Goal: Task Accomplishment & Management: Manage account settings

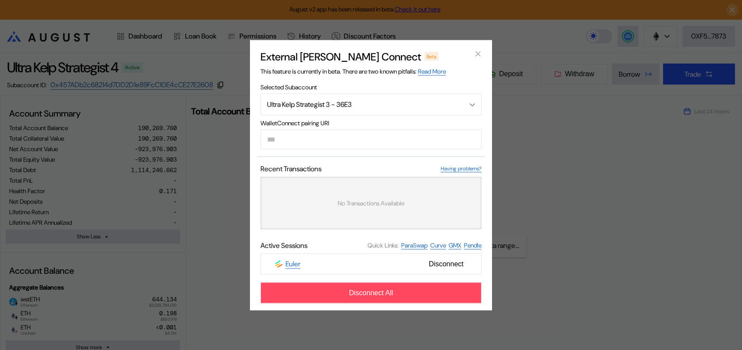
select select "*"
click at [480, 50] on icon "close modal" at bounding box center [477, 54] width 9 height 9
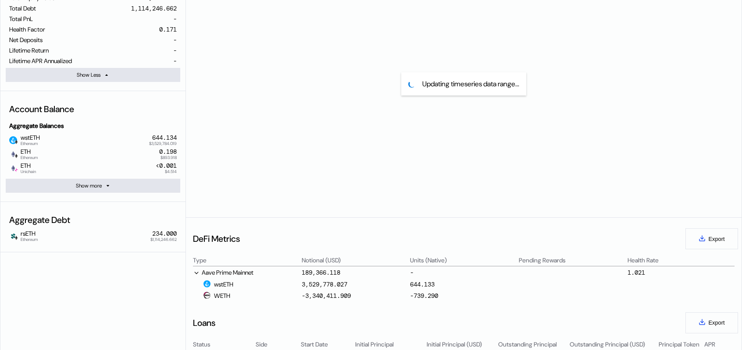
scroll to position [175, 0]
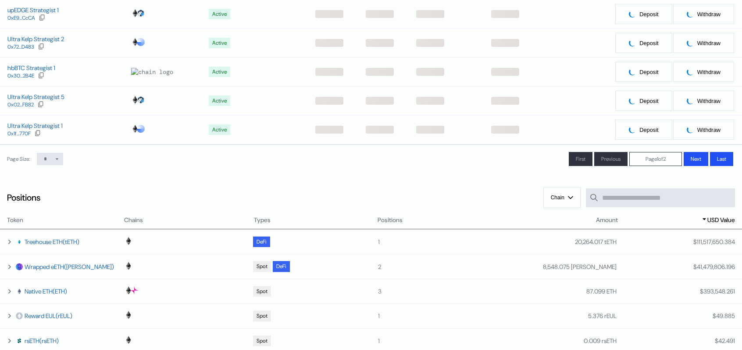
scroll to position [88, 0]
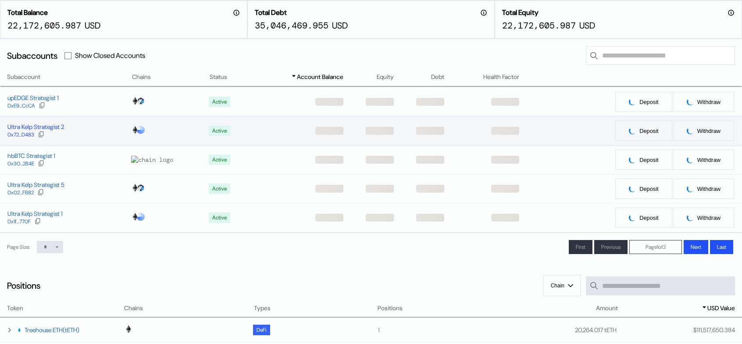
click at [60, 131] on div "Ultra Kelp Strategist 2" at bounding box center [35, 127] width 57 height 8
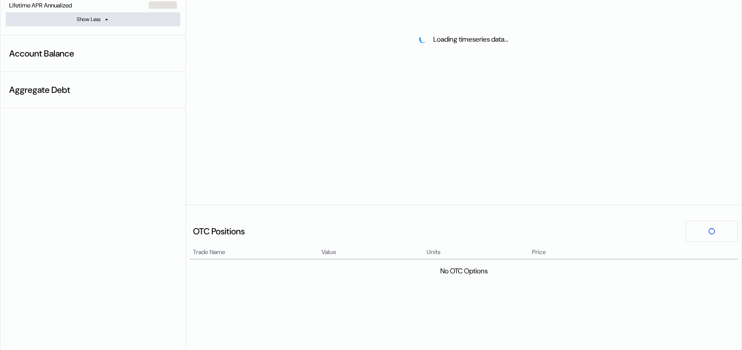
select select "*"
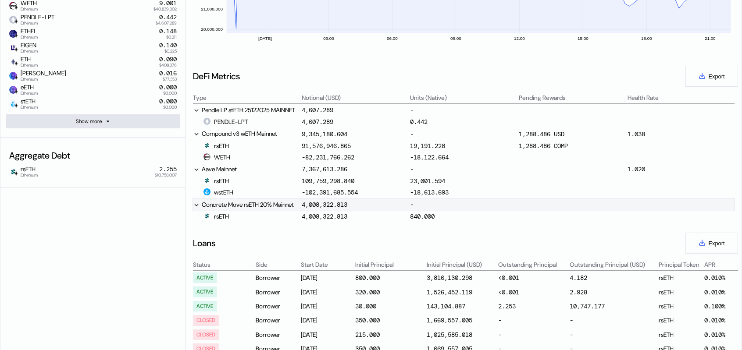
scroll to position [307, 0]
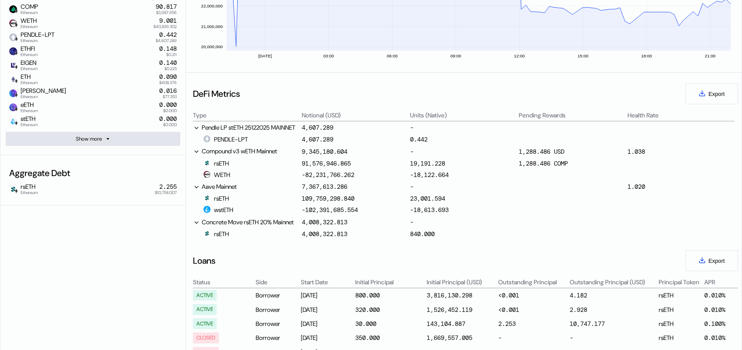
click at [109, 142] on icon at bounding box center [107, 138] width 5 height 5
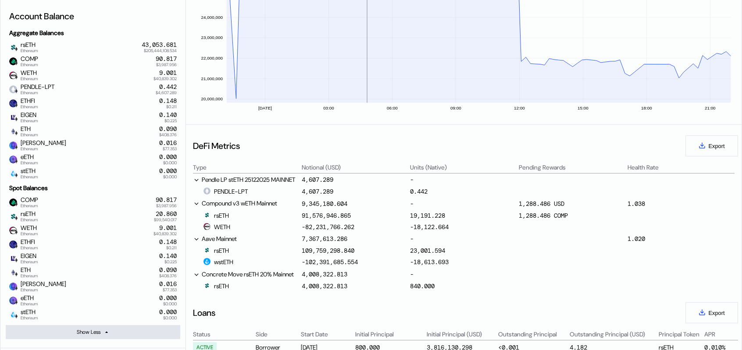
scroll to position [263, 0]
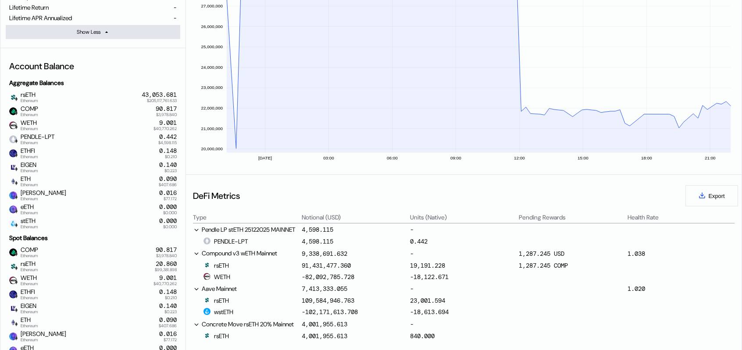
scroll to position [88, 0]
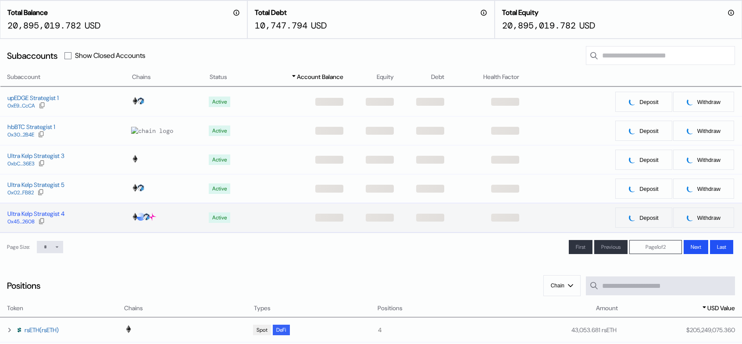
click at [46, 217] on div "Ultra Kelp Strategist 4" at bounding box center [35, 214] width 57 height 8
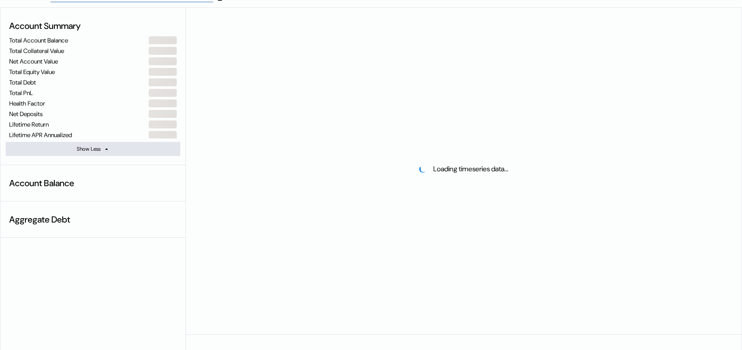
scroll to position [131, 0]
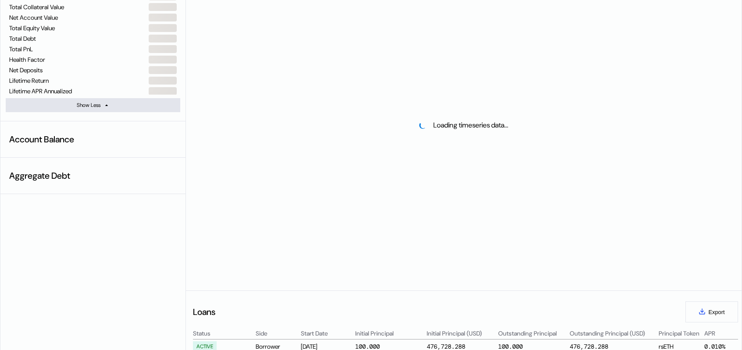
select select "*"
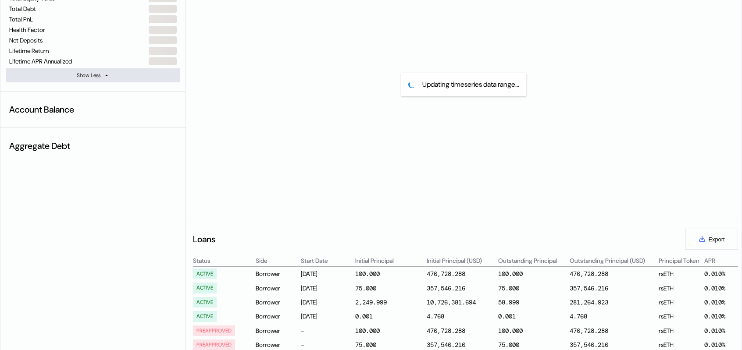
scroll to position [175, 0]
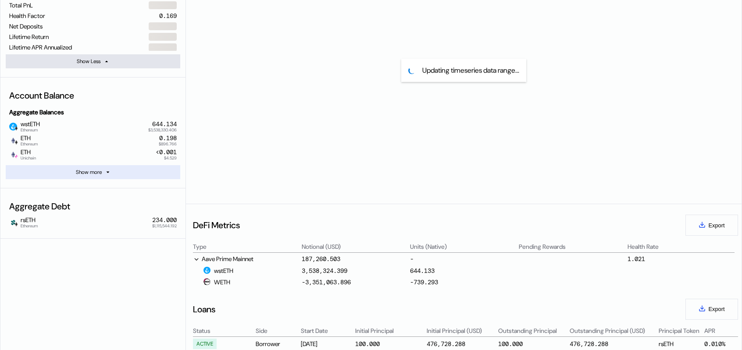
click at [116, 179] on button "Show more" at bounding box center [93, 172] width 174 height 14
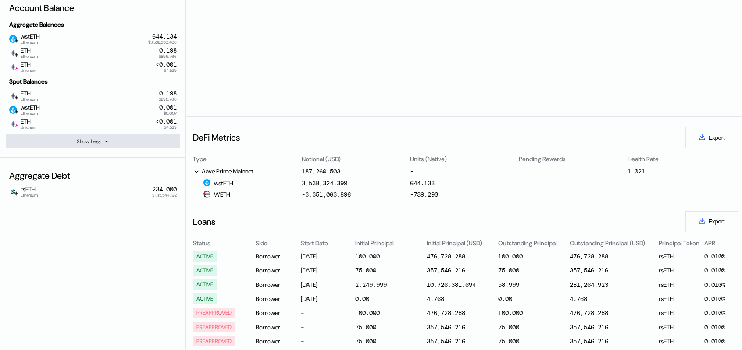
scroll to position [219, 0]
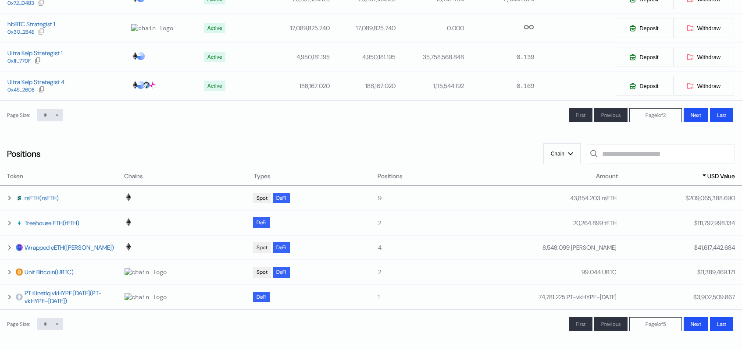
scroll to position [88, 0]
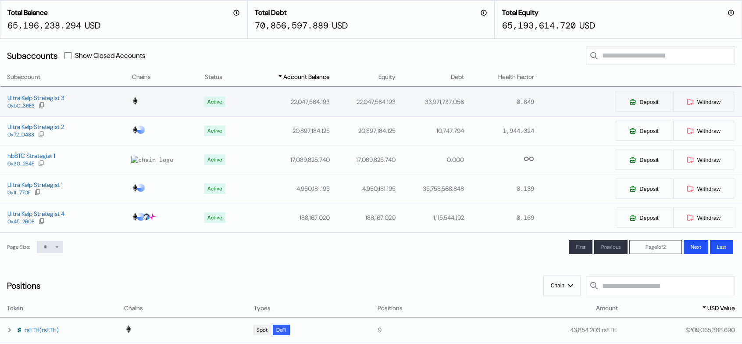
click at [83, 110] on div "Ultra Kelp Strategist 3 0xbC...36E3" at bounding box center [65, 102] width 131 height 16
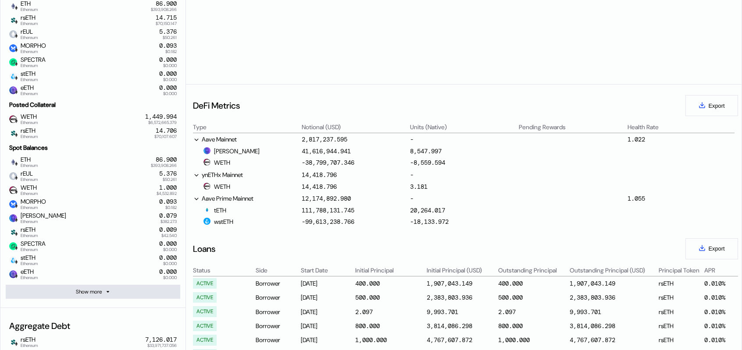
scroll to position [351, 0]
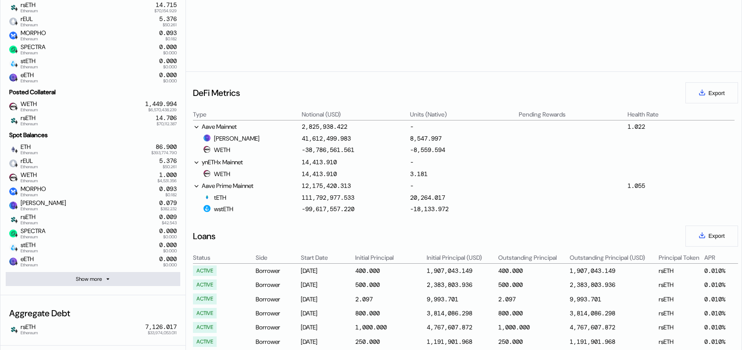
select select "*"
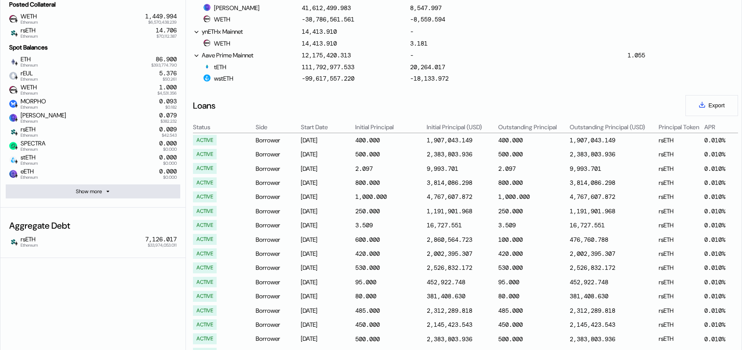
scroll to position [394, 0]
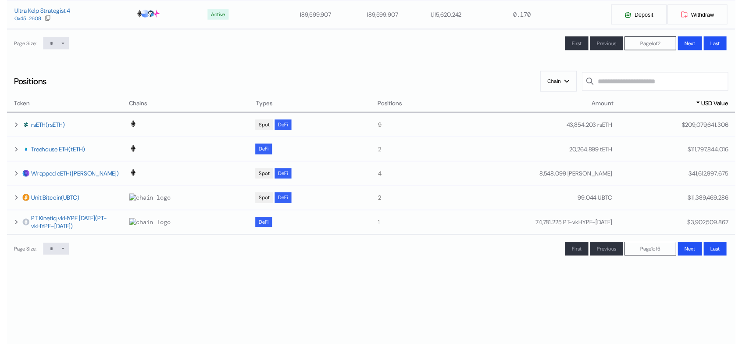
scroll to position [88, 0]
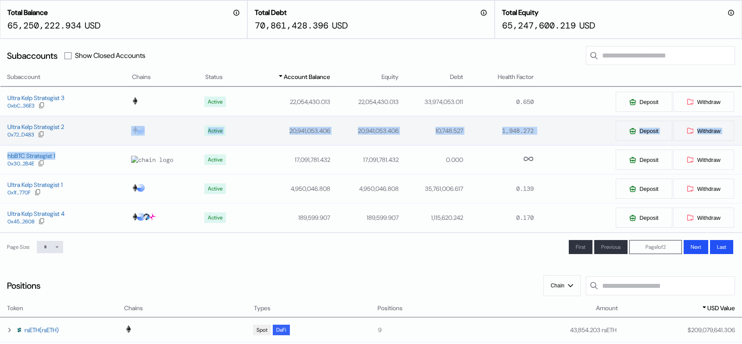
drag, startPoint x: 73, startPoint y: 181, endPoint x: 75, endPoint y: 158, distance: 23.3
click at [75, 158] on tbody "Ultra Kelp Strategist 3 0xbC...36E3 Active 22,054,430.013 22,054,430.013 33,974…" at bounding box center [371, 159] width 742 height 145
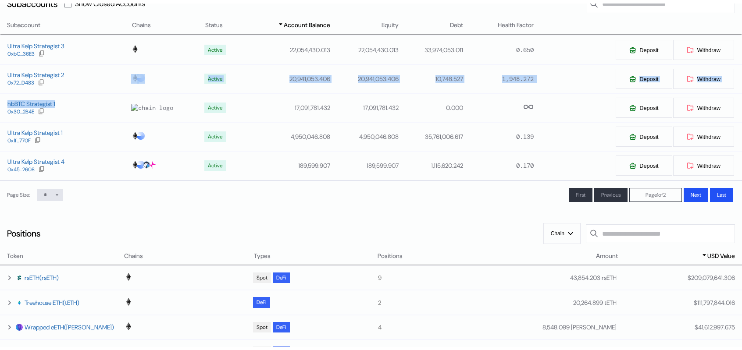
scroll to position [131, 0]
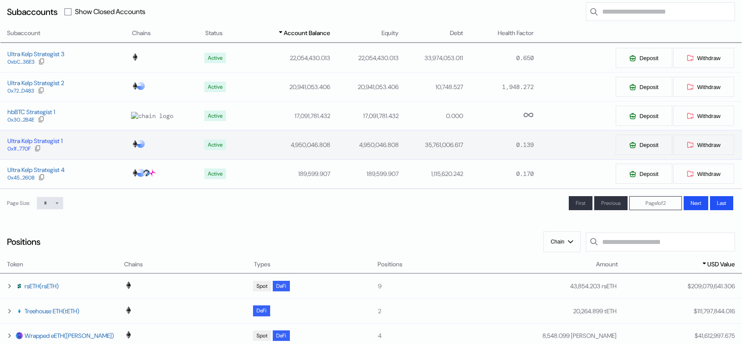
click at [46, 145] on div "Ultra Kelp Strategist 1" at bounding box center [34, 141] width 55 height 8
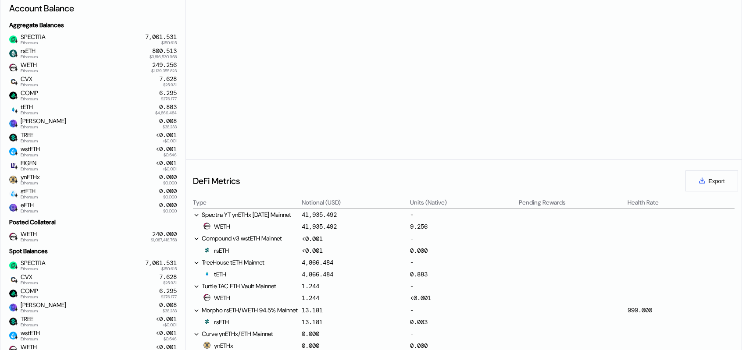
select select "*"
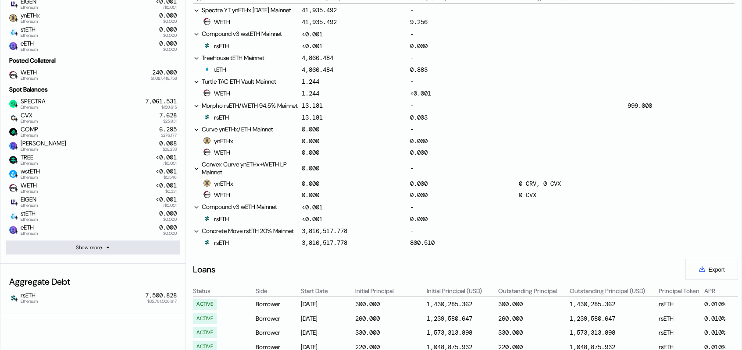
scroll to position [438, 0]
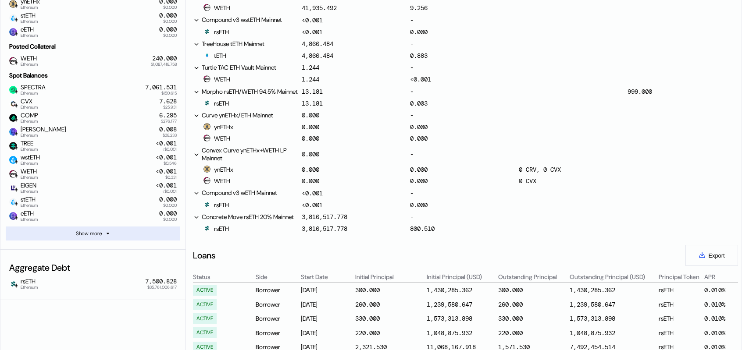
click at [130, 241] on button "Show more" at bounding box center [93, 234] width 174 height 14
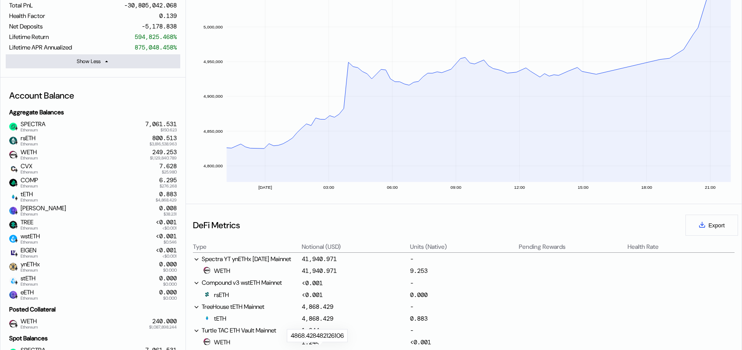
scroll to position [0, 0]
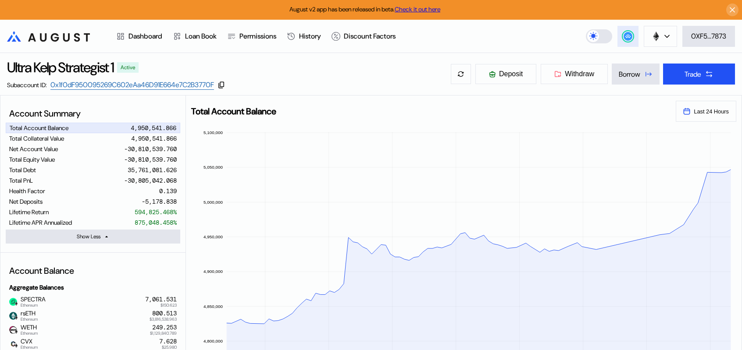
click at [631, 35] on icon at bounding box center [627, 36] width 9 height 9
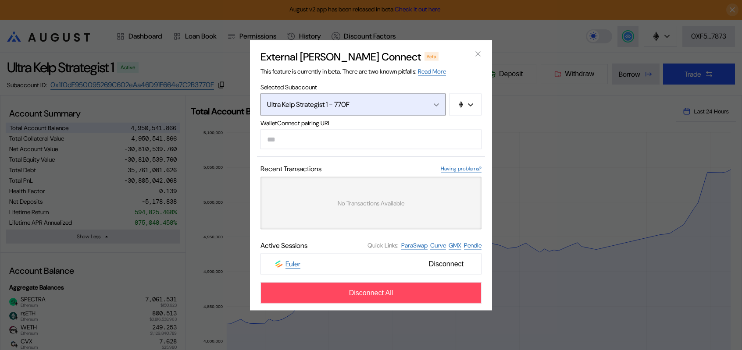
click at [375, 101] on div "Ultra Kelp Strategist 1 - 770F" at bounding box center [343, 104] width 153 height 9
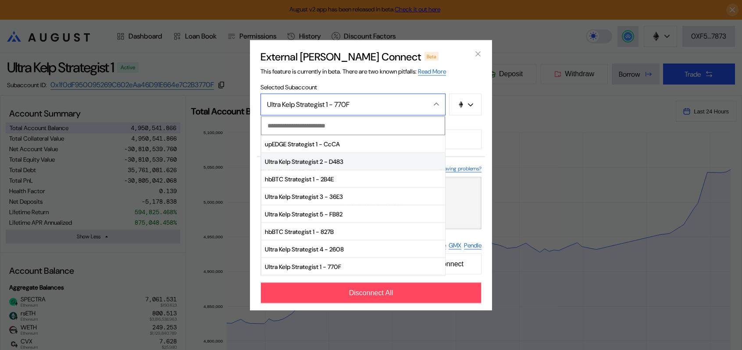
click at [312, 164] on span "Ultra Kelp Strategist 2 - D483" at bounding box center [353, 162] width 184 height 18
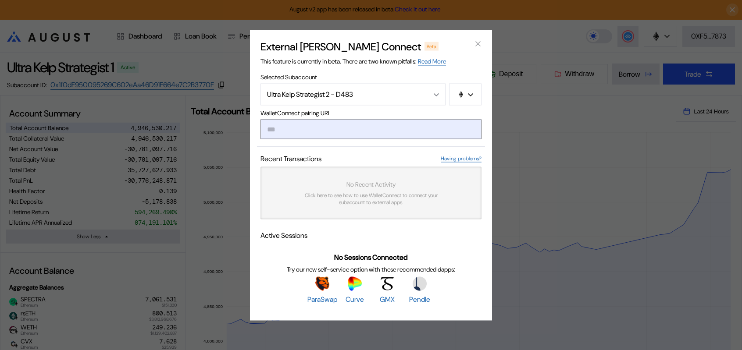
paste input "**********"
type input "**********"
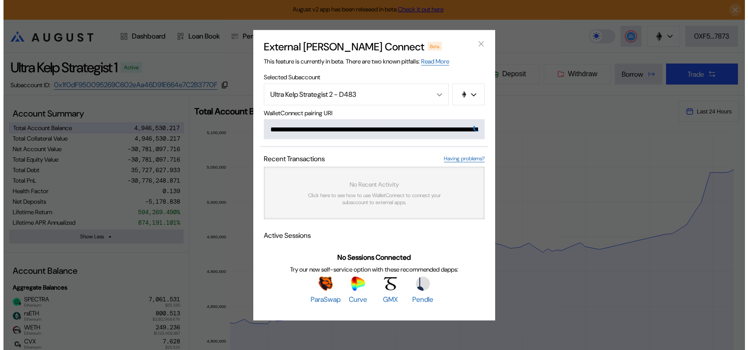
scroll to position [0, 532]
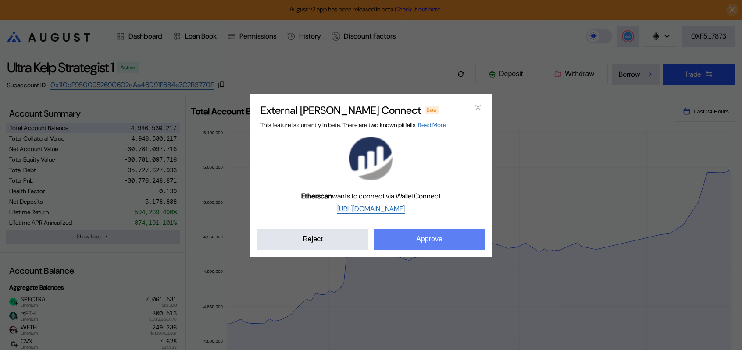
click at [403, 250] on button "Approve" at bounding box center [428, 239] width 111 height 21
